Goal: Answer question/provide support: Share knowledge or assist other users

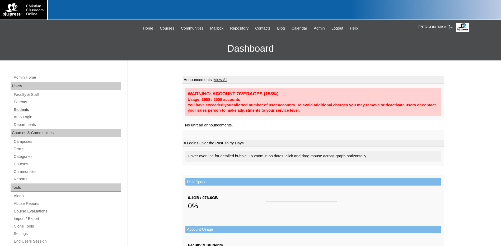
click at [26, 110] on link "Students" at bounding box center [67, 109] width 108 height 7
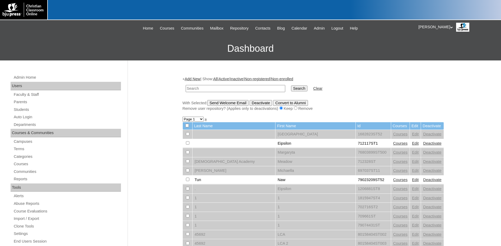
click at [199, 87] on input "text" at bounding box center [236, 88] width 100 height 7
click at [393, 179] on link "Courses" at bounding box center [400, 180] width 15 height 4
drag, startPoint x: 321, startPoint y: 179, endPoint x: 293, endPoint y: 181, distance: 27.8
click at [356, 181] on td "79023209ST52" at bounding box center [373, 180] width 35 height 9
copy td "79023209ST52"
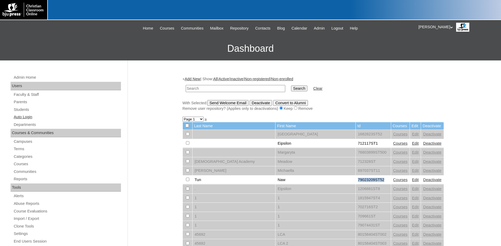
click at [22, 116] on link "Auto Login" at bounding box center [67, 117] width 108 height 7
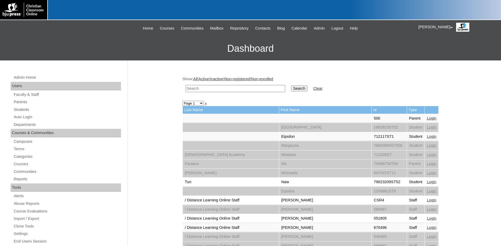
click at [219, 88] on input "text" at bounding box center [236, 88] width 100 height 7
paste input "79023209ST52"
type input "79023209ST52"
click at [291, 86] on input "Search" at bounding box center [299, 89] width 16 height 6
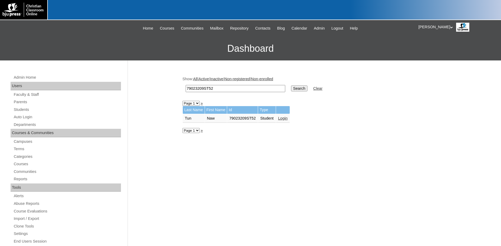
click at [279, 118] on link "Login" at bounding box center [283, 118] width 10 height 4
